Goal: Find specific page/section: Find specific page/section

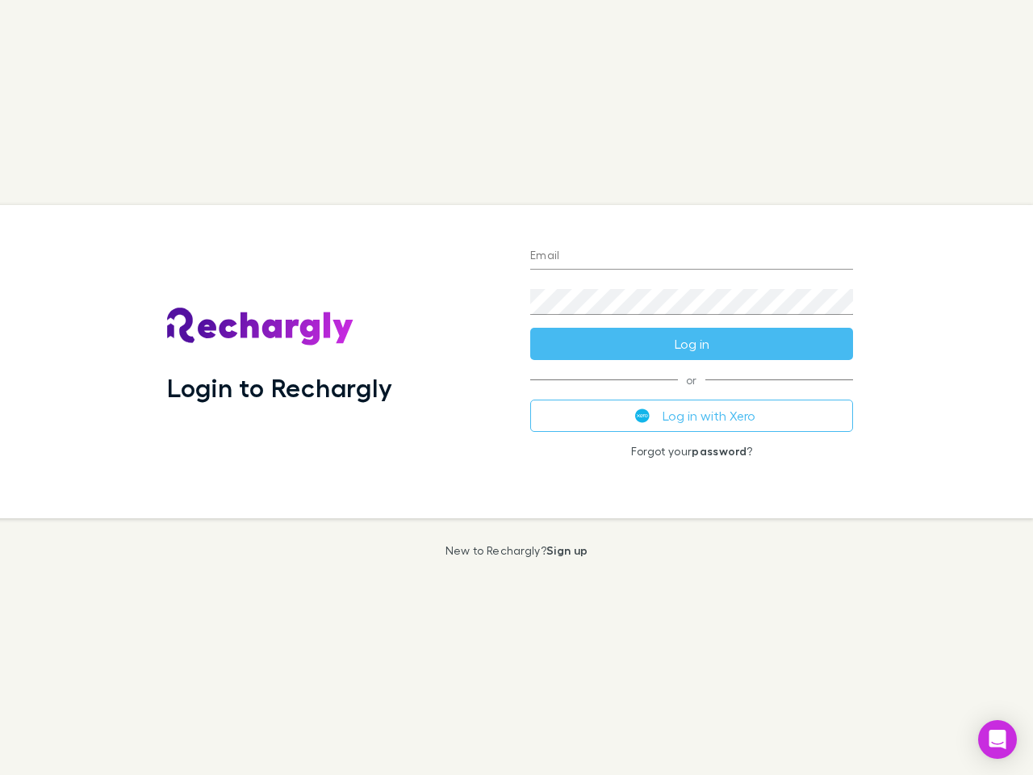
click at [517, 388] on div "Login to Rechargly" at bounding box center [335, 361] width 363 height 313
click at [692, 257] on input "Email" at bounding box center [691, 257] width 323 height 26
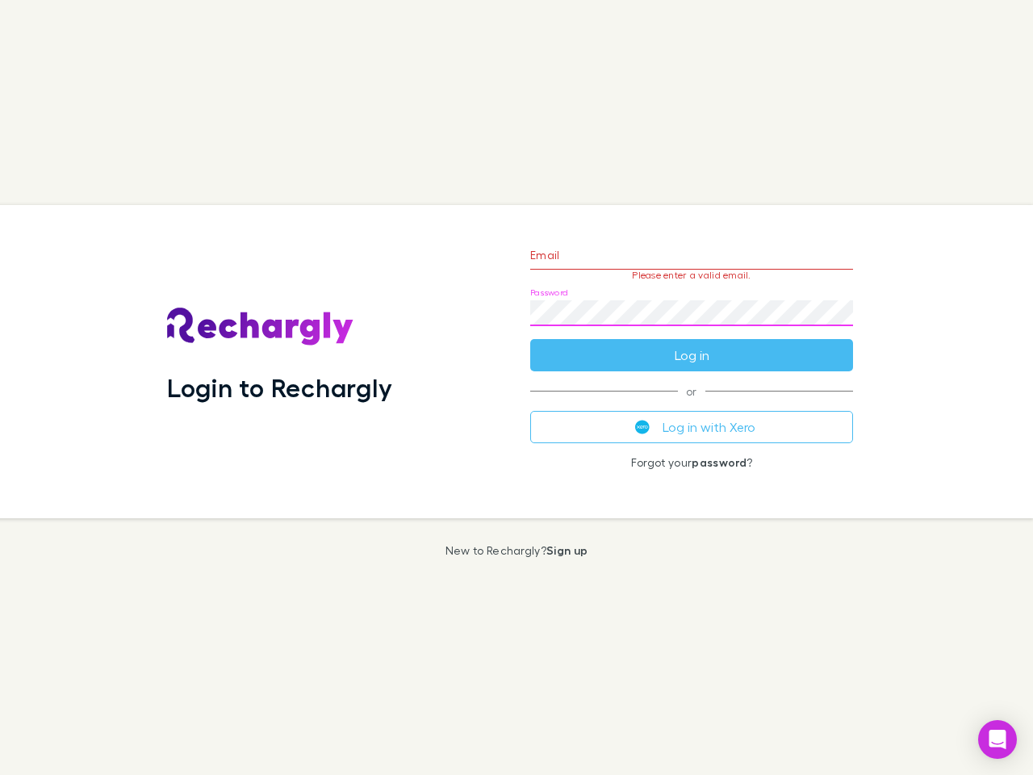
click at [692, 344] on form "Email Please enter a valid email. Password Log in" at bounding box center [691, 301] width 323 height 140
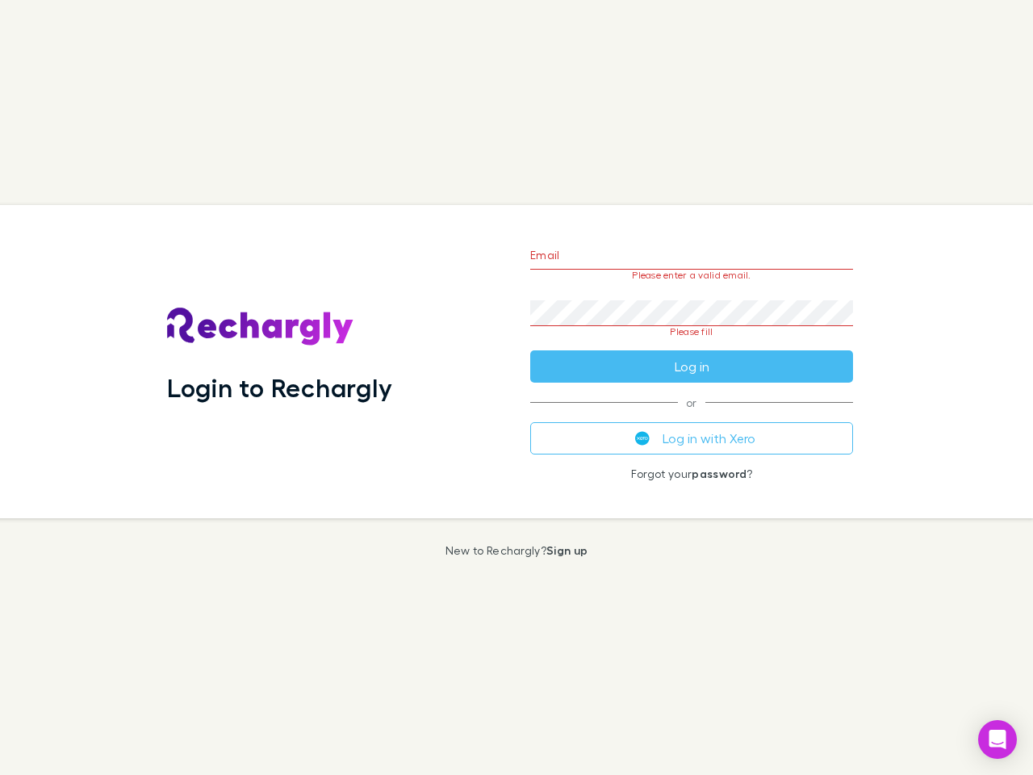
click at [692, 416] on div "Email Please enter a valid email. Password Please fill Log in or Log in with Xe…" at bounding box center [692, 361] width 349 height 313
click at [998, 740] on icon "Open Intercom Messenger" at bounding box center [998, 739] width 17 height 19
